Goal: Find specific page/section: Find specific page/section

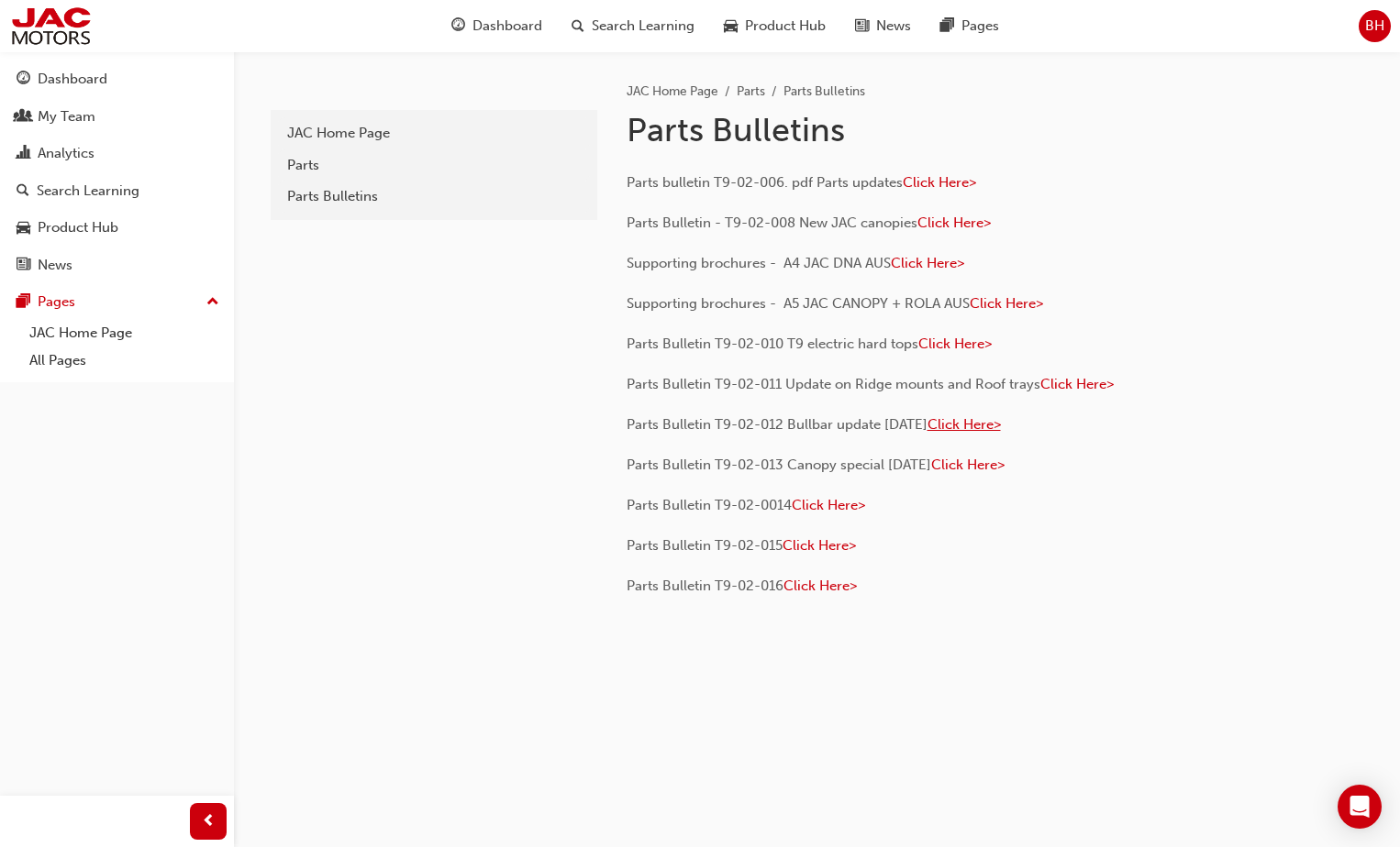
click at [995, 426] on span "Click Here>" at bounding box center [964, 424] width 74 height 17
click at [989, 423] on span "Click Here>" at bounding box center [964, 424] width 74 height 17
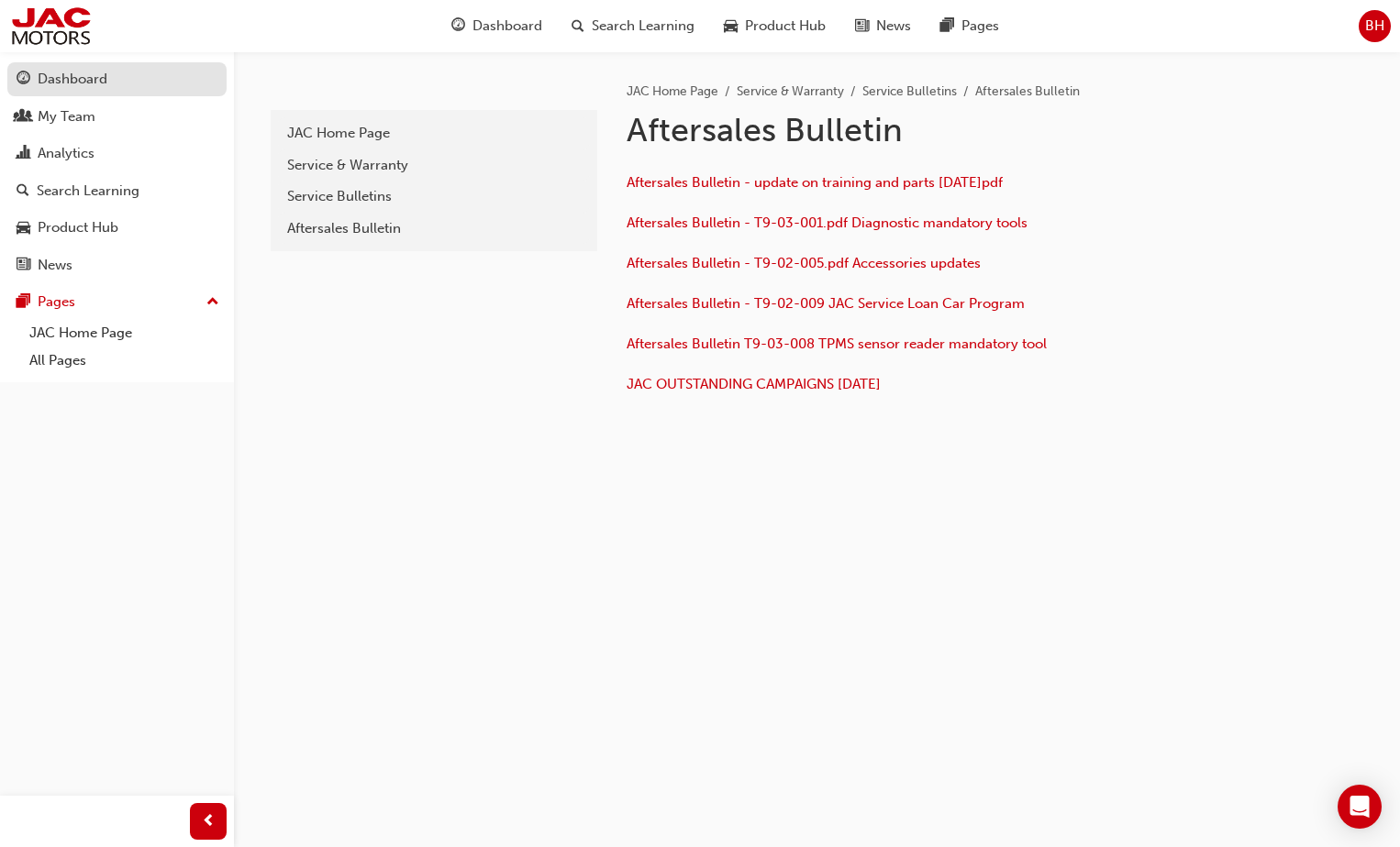
click at [59, 78] on div "Dashboard" at bounding box center [73, 79] width 70 height 21
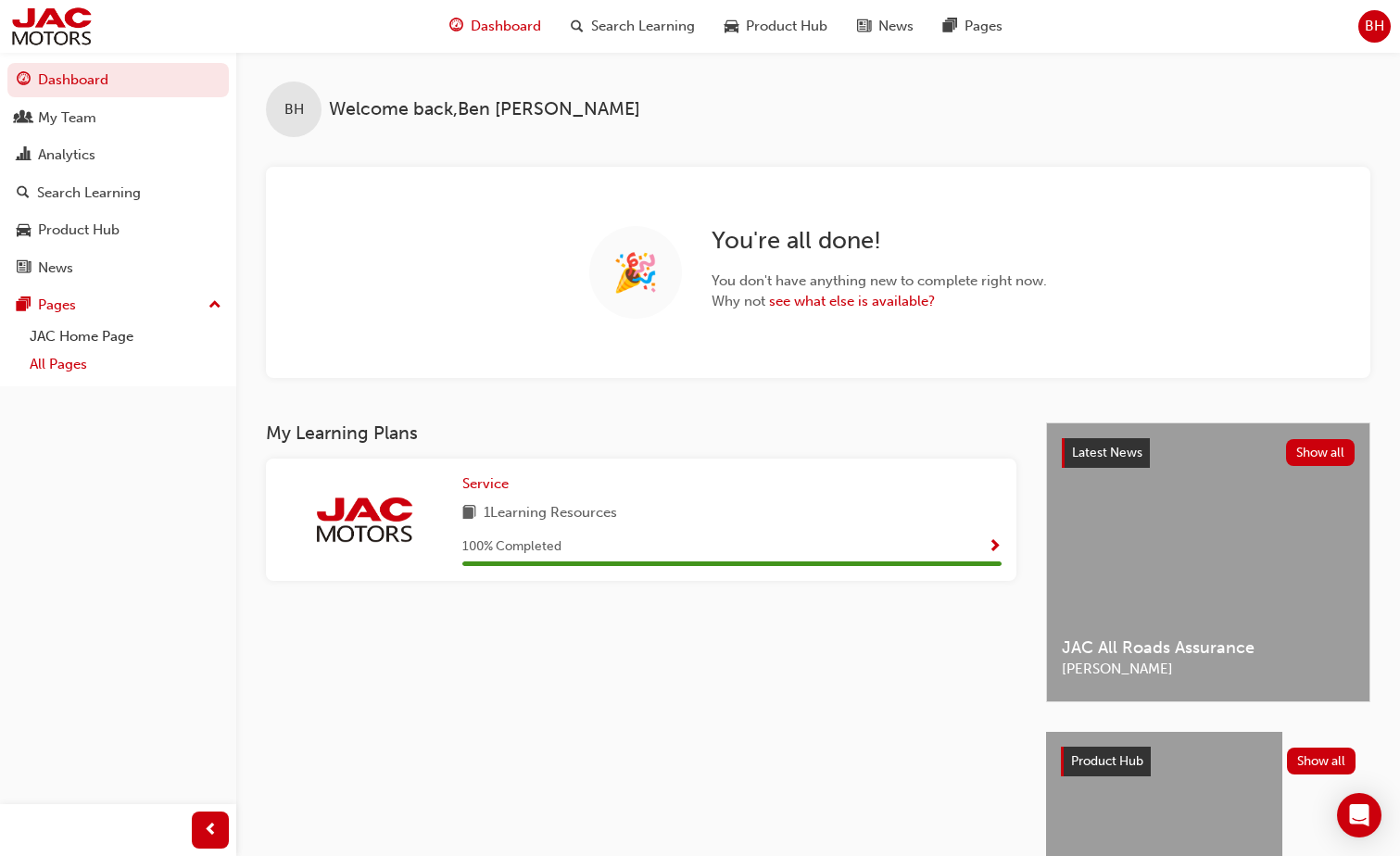
click at [70, 358] on link "All Pages" at bounding box center [126, 364] width 207 height 29
